Goal: Check status: Check status

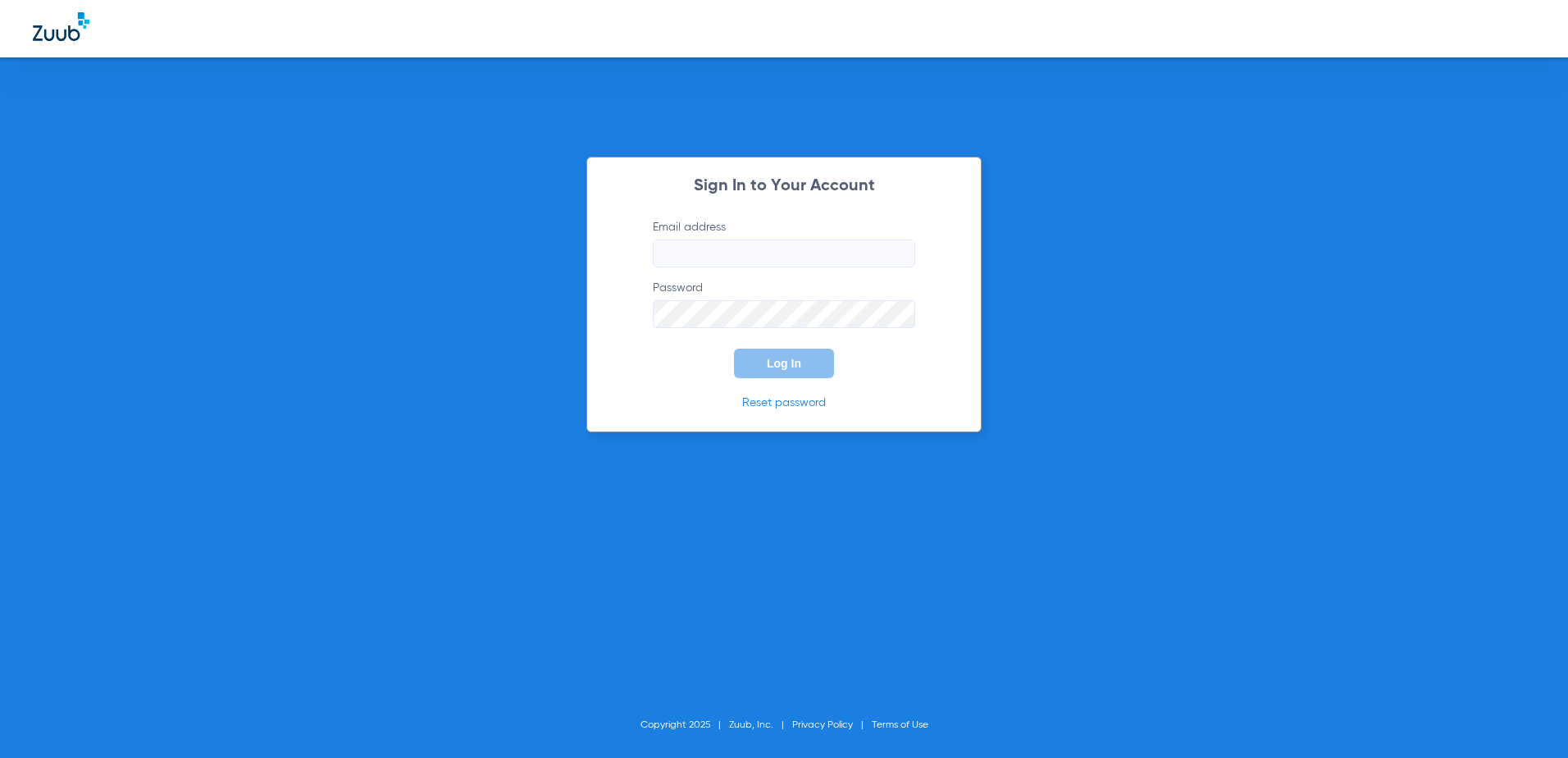
type input "[EMAIL_ADDRESS][DOMAIN_NAME]"
click at [747, 363] on button "Log In" at bounding box center [784, 363] width 100 height 30
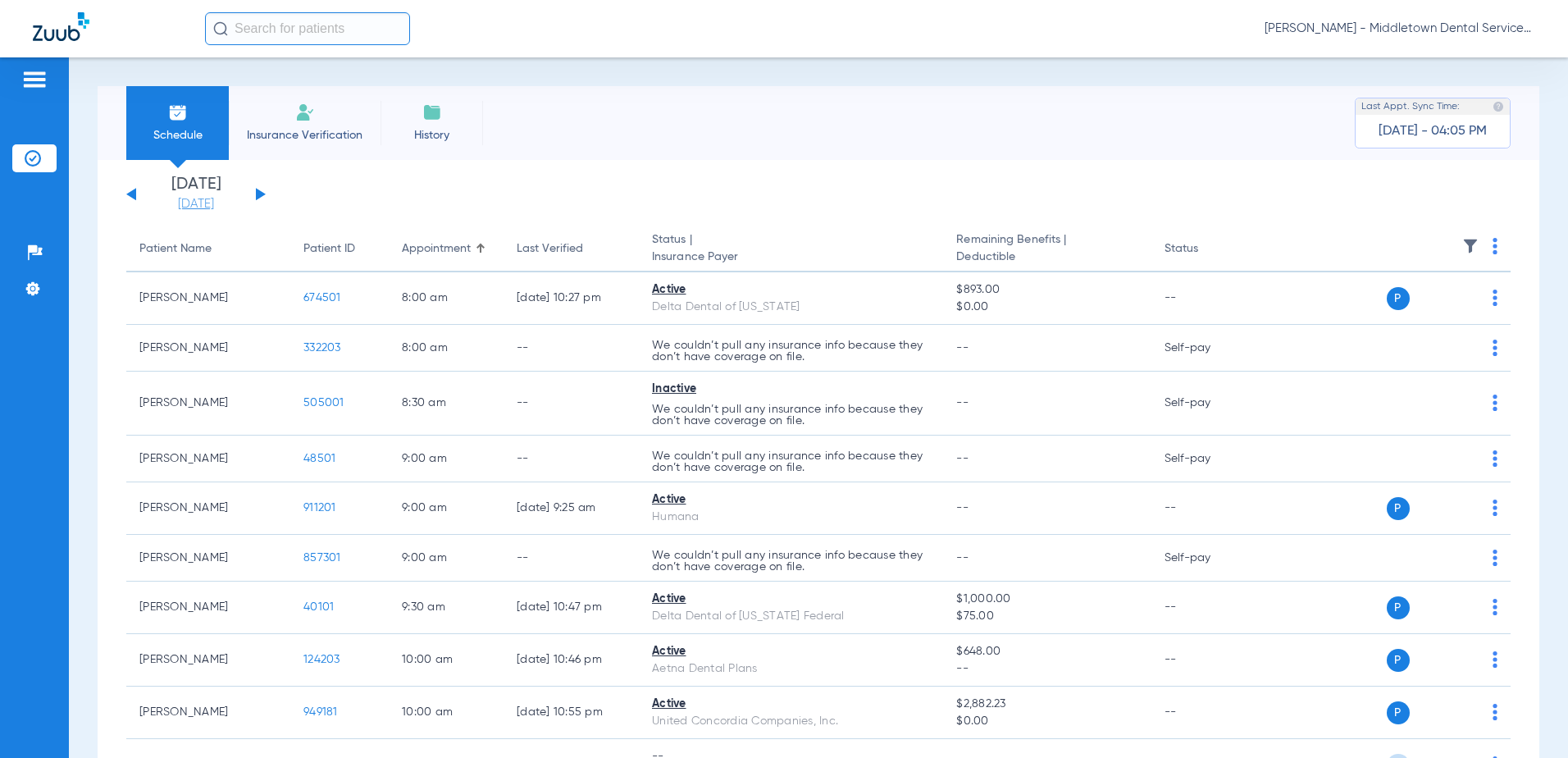
click at [207, 207] on link "[DATE]" at bounding box center [196, 204] width 99 height 16
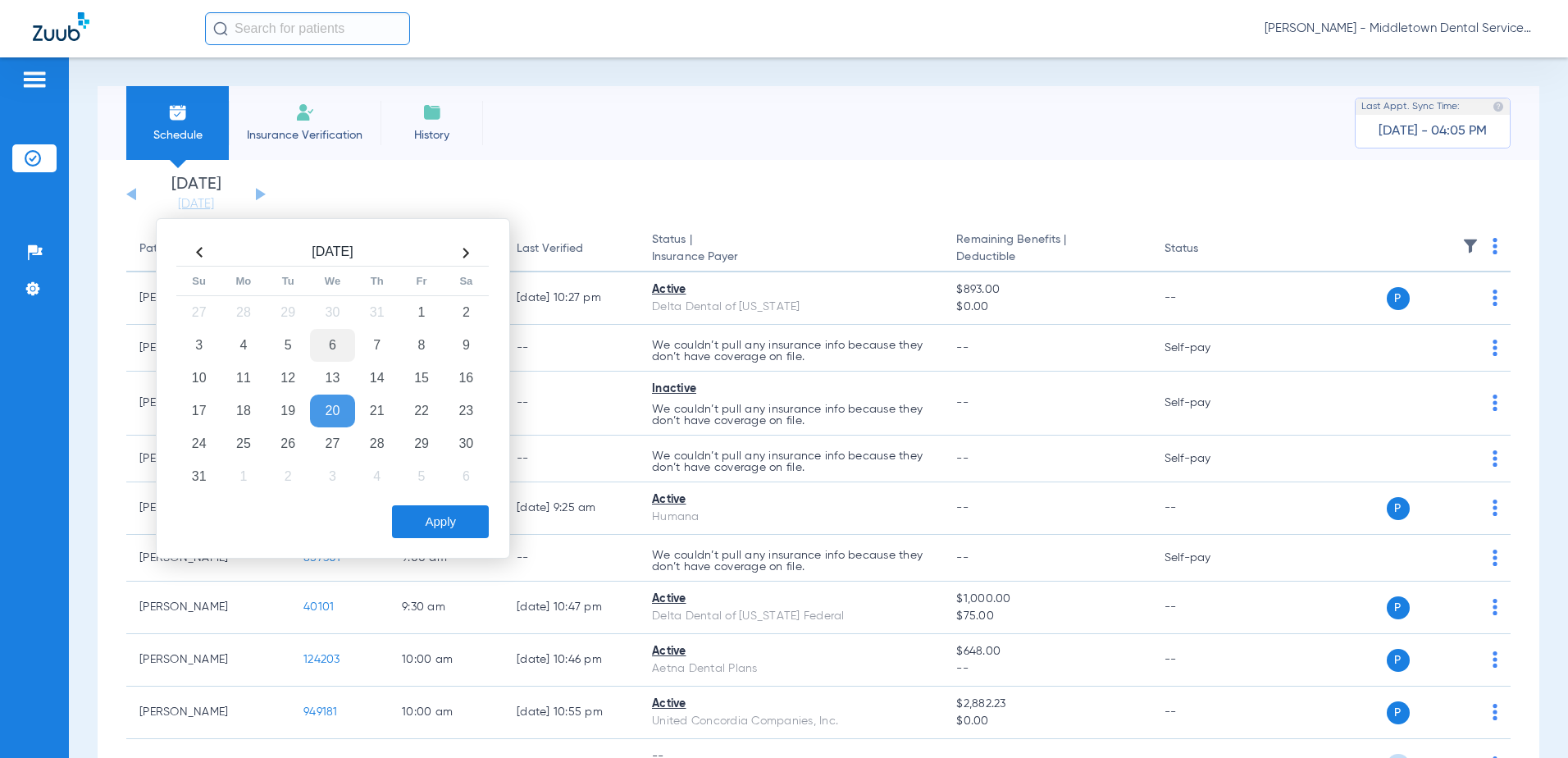
click at [324, 347] on td "6" at bounding box center [332, 345] width 44 height 33
click at [405, 524] on button "Apply" at bounding box center [441, 522] width 97 height 33
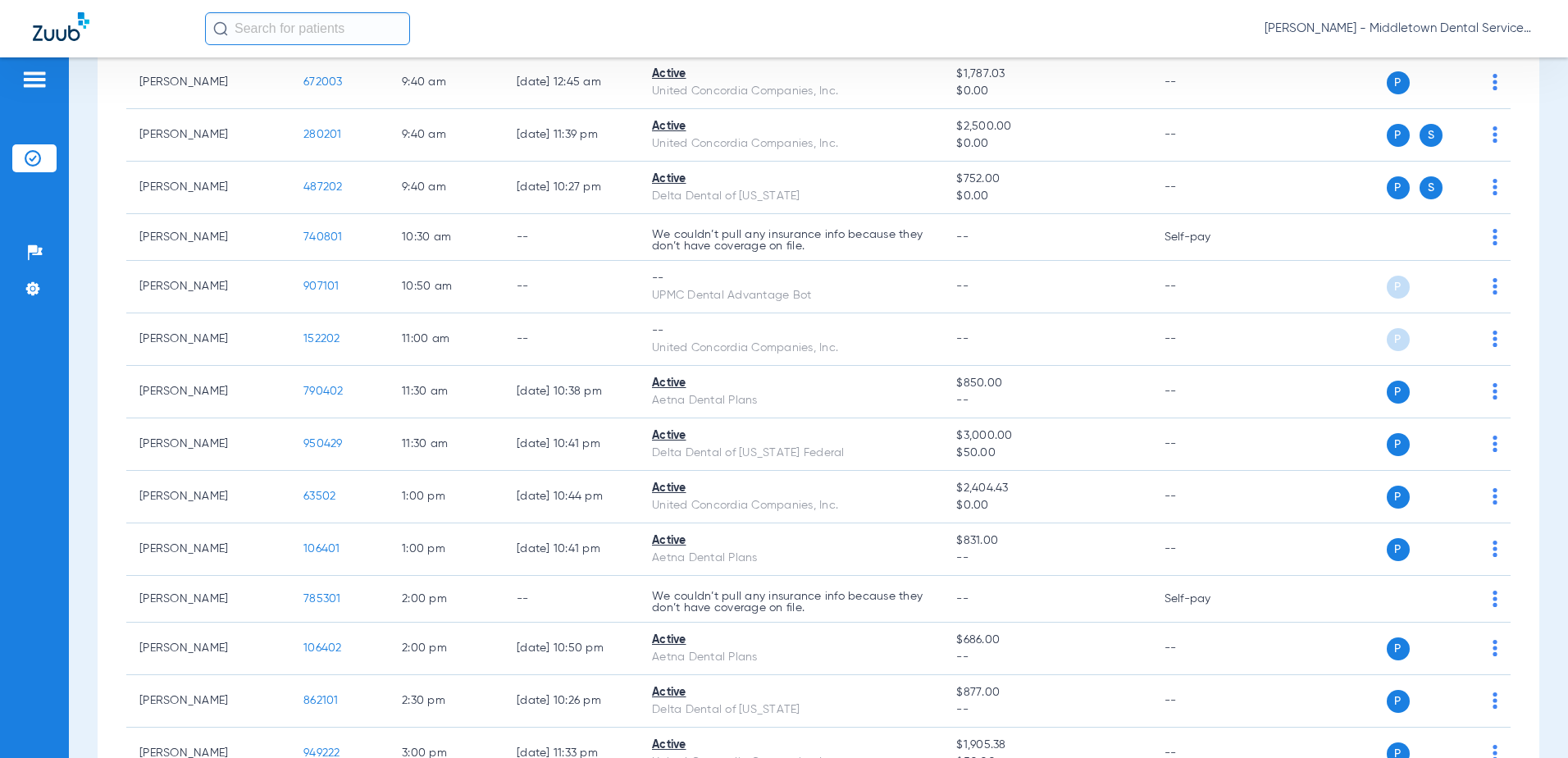
scroll to position [821, 0]
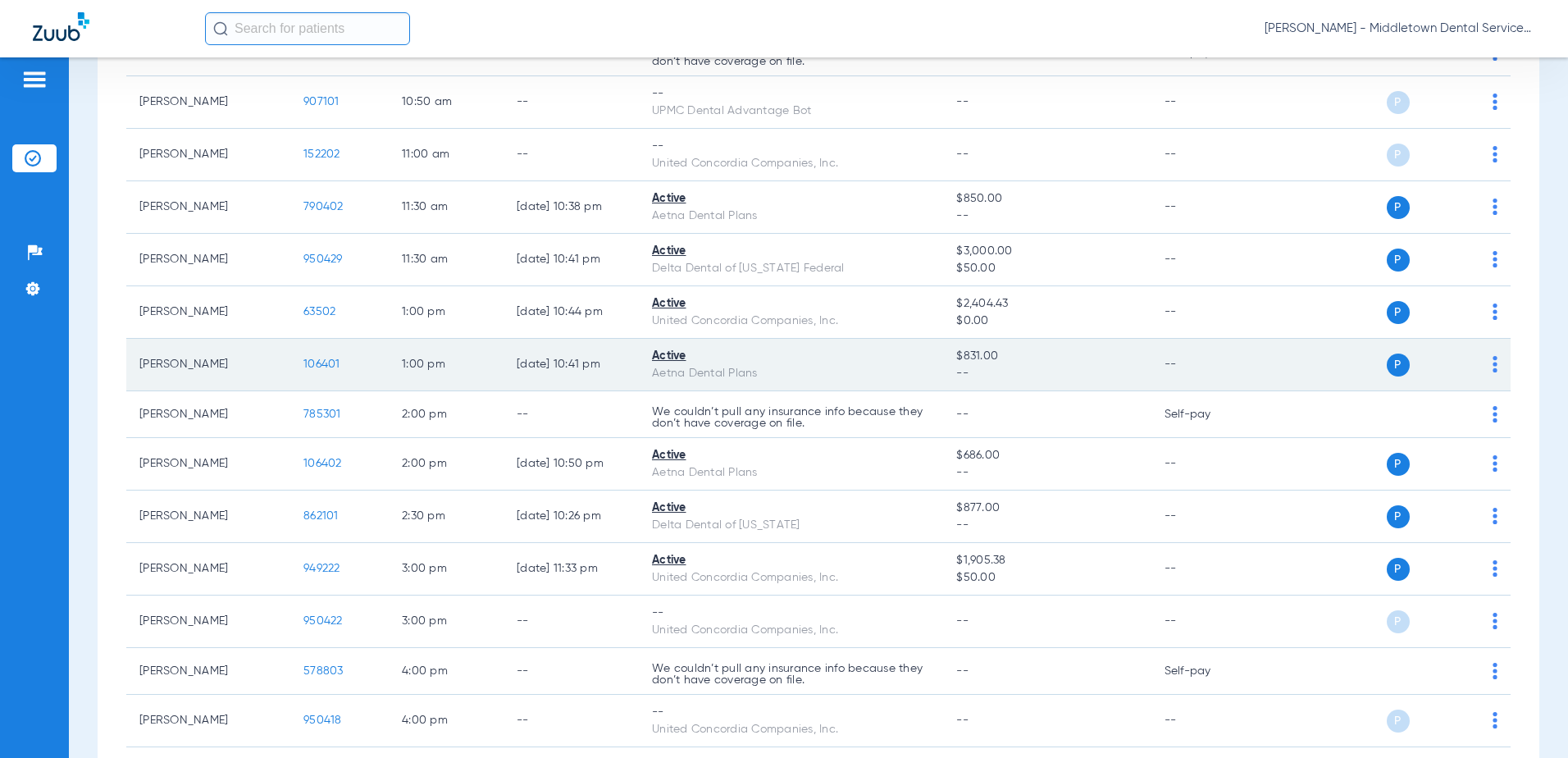
click at [315, 365] on span "106401" at bounding box center [322, 364] width 37 height 12
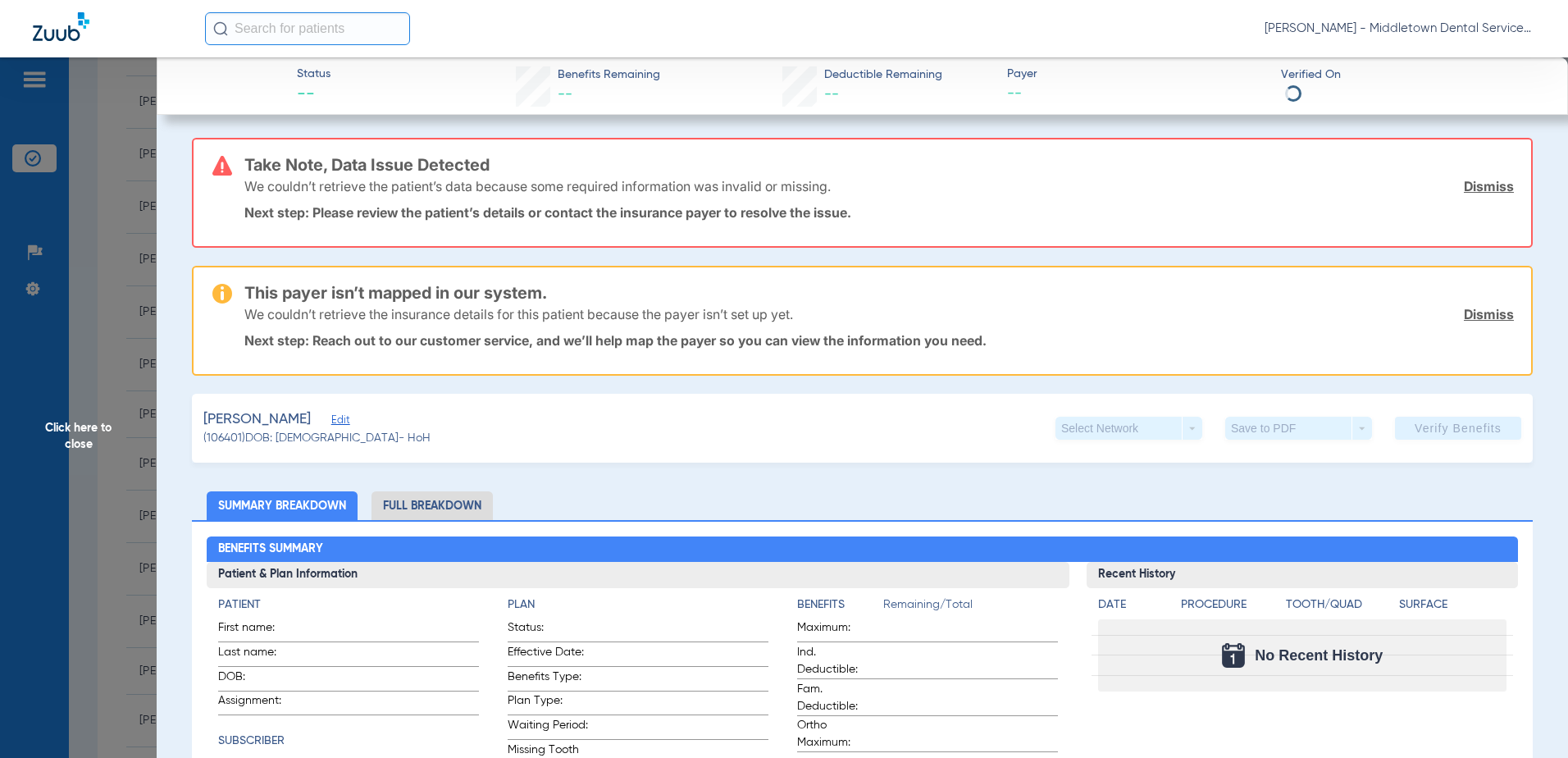
click at [430, 505] on li "Full Breakdown" at bounding box center [432, 506] width 121 height 29
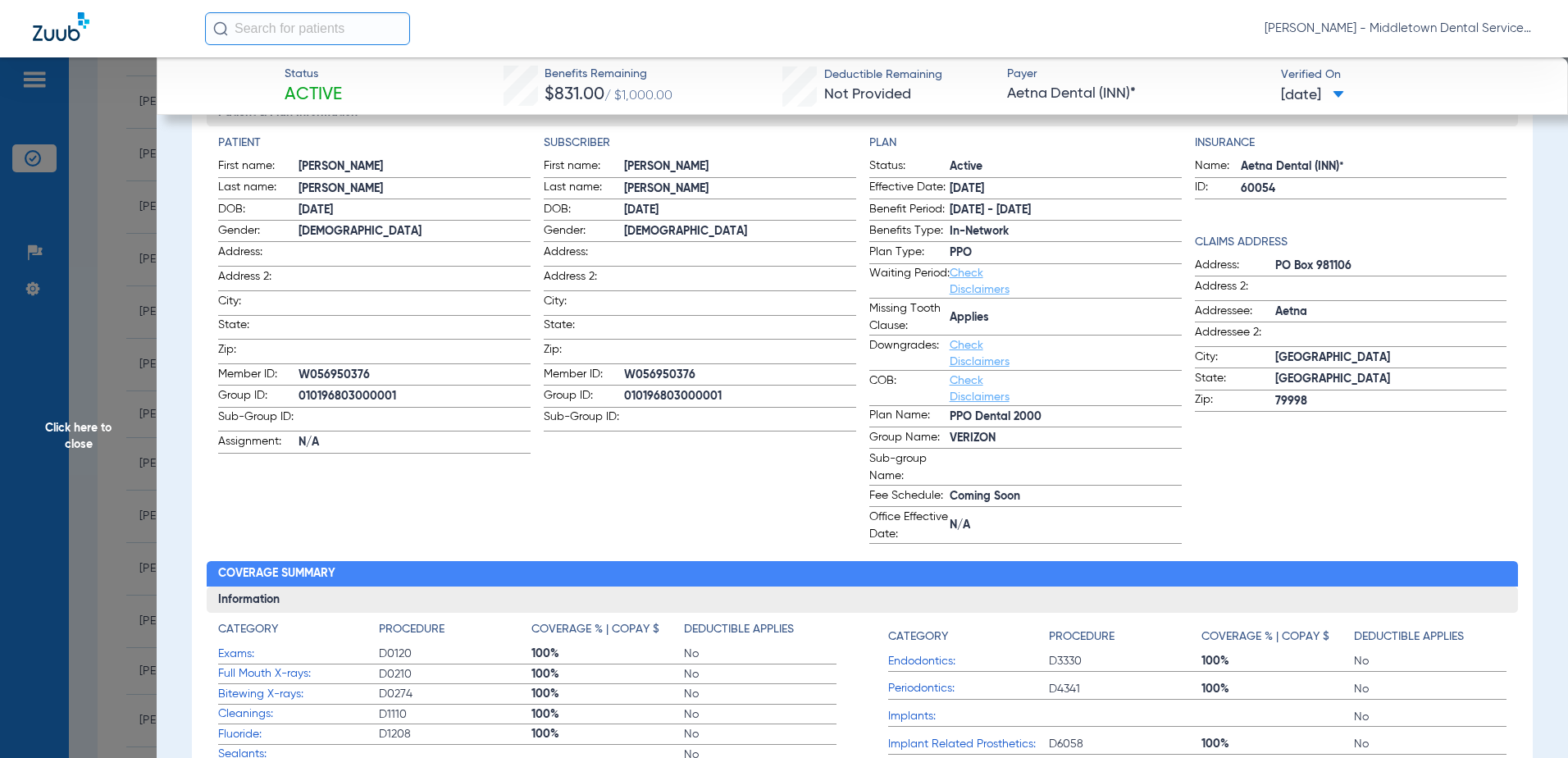
scroll to position [410, 0]
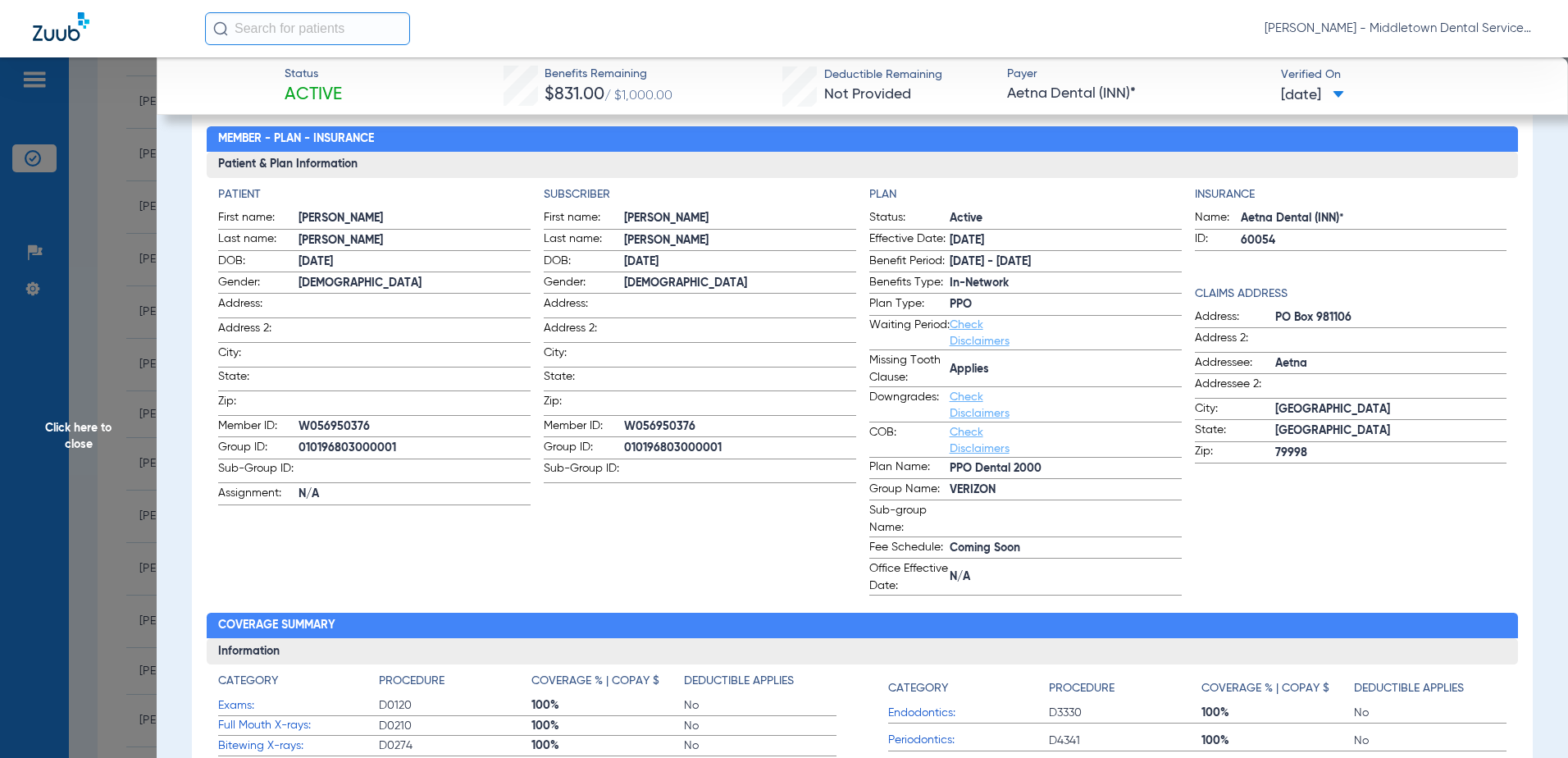
click at [91, 431] on span "Click here to close" at bounding box center [78, 437] width 156 height 758
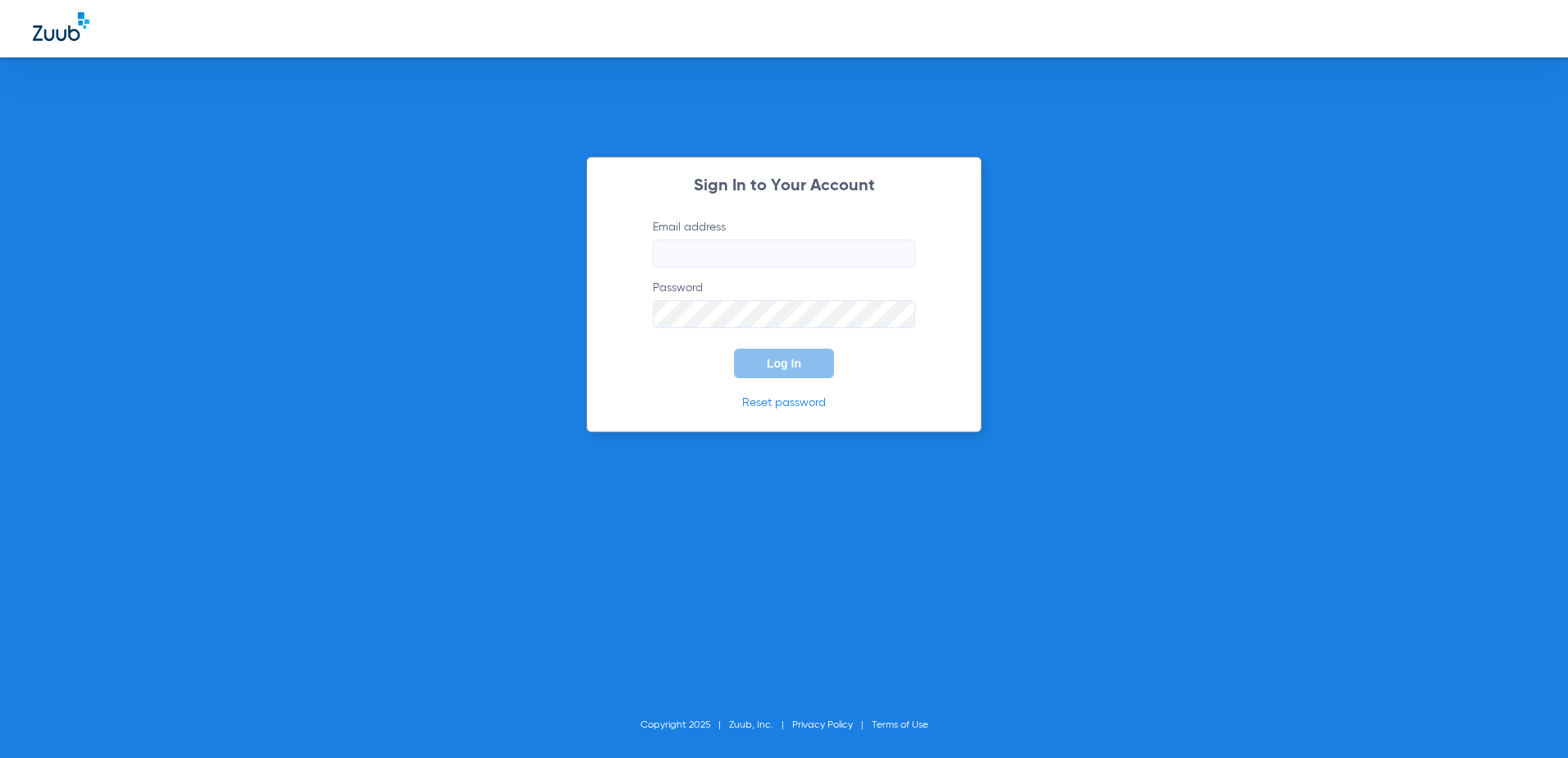
type input "[EMAIL_ADDRESS][DOMAIN_NAME]"
